Goal: Information Seeking & Learning: Find specific page/section

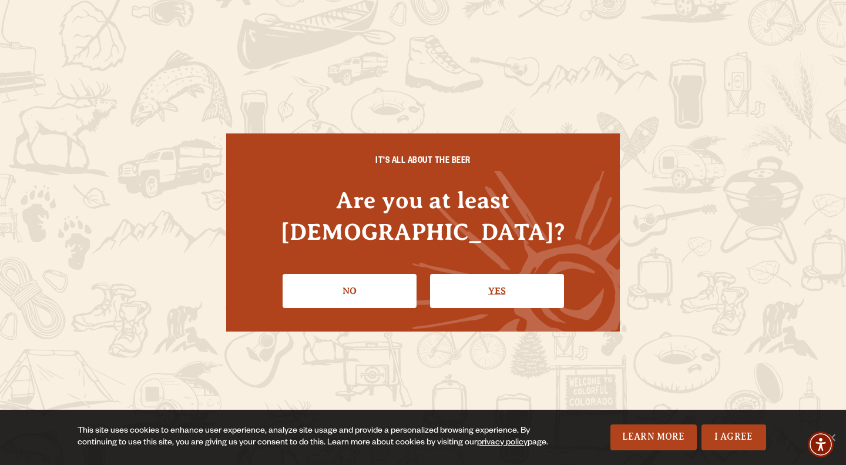
click at [497, 285] on link "Yes" at bounding box center [497, 291] width 134 height 34
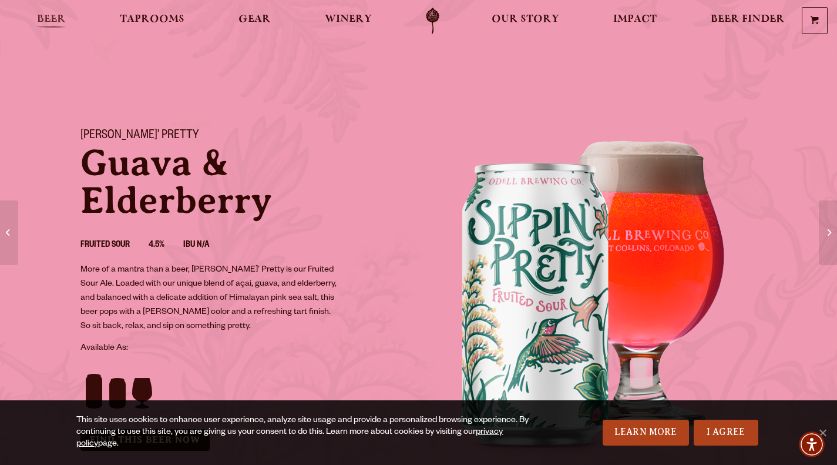
click at [55, 20] on span "Beer" at bounding box center [51, 19] width 29 height 9
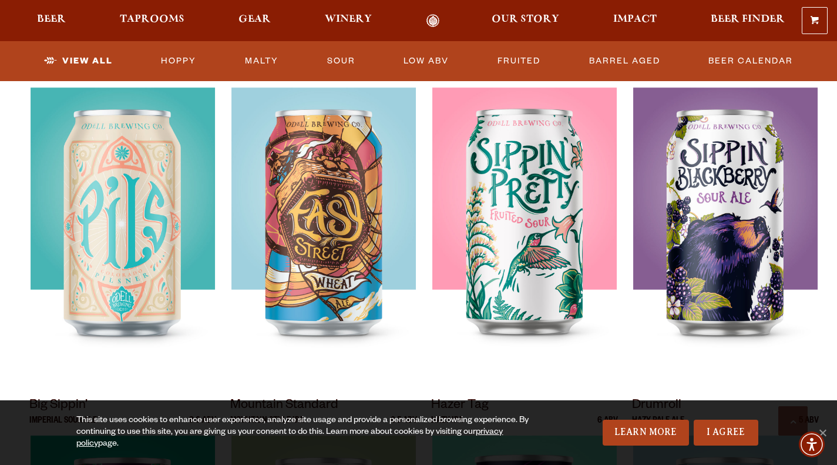
scroll to position [897, 0]
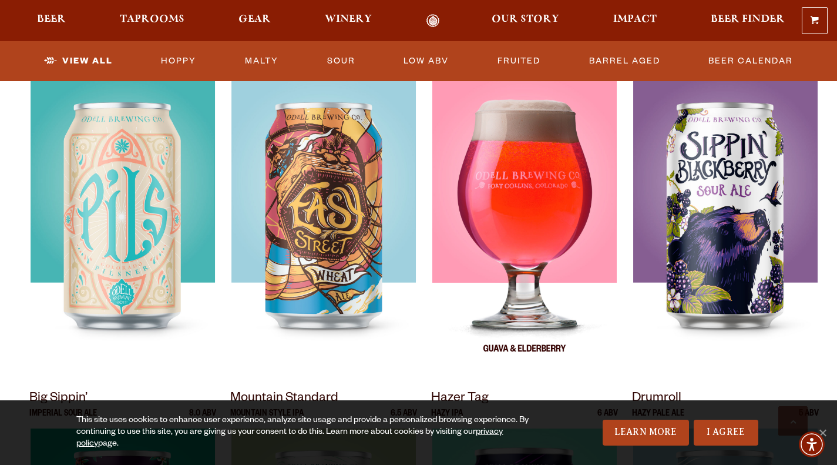
click at [531, 213] on img at bounding box center [524, 227] width 184 height 294
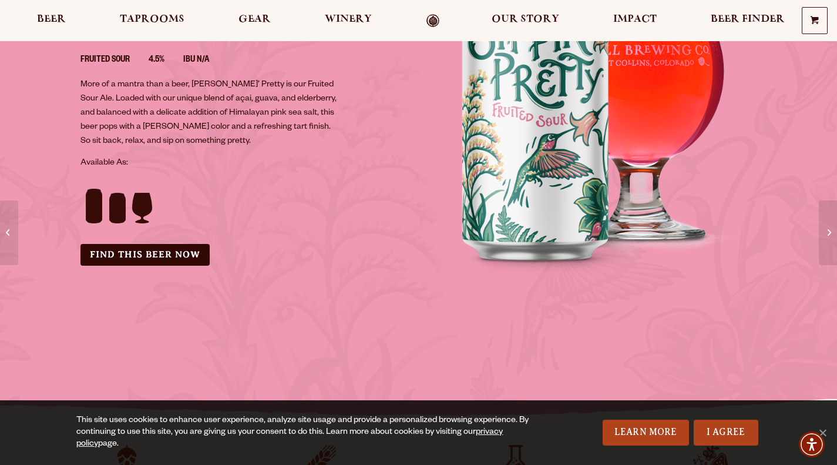
scroll to position [186, 0]
click at [132, 253] on link "Find this Beer Now" at bounding box center [144, 254] width 129 height 22
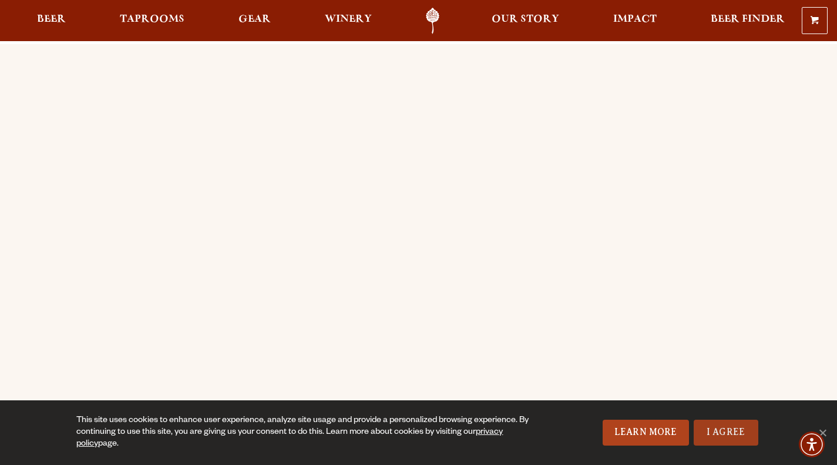
click at [720, 437] on link "I Agree" at bounding box center [726, 432] width 65 height 26
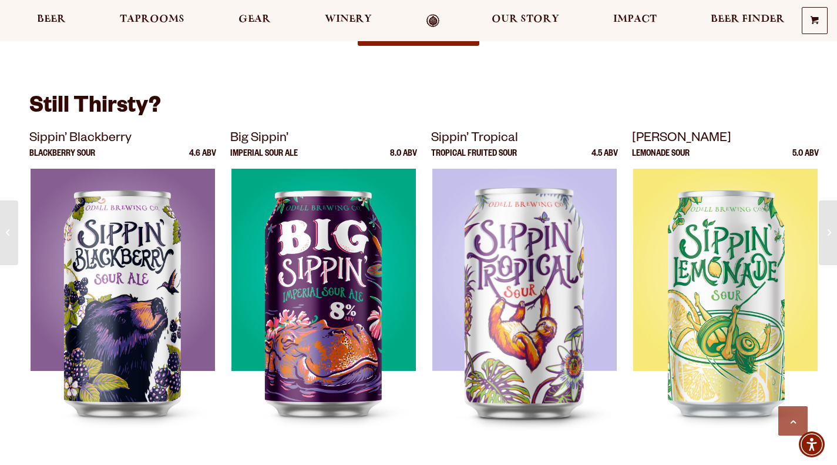
scroll to position [1533, 0]
